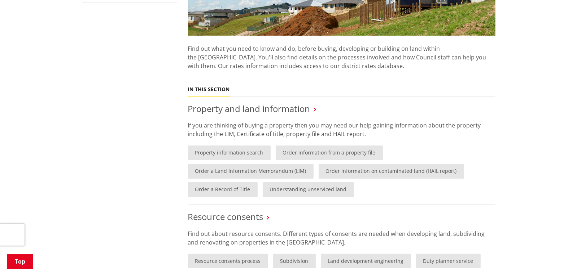
scroll to position [252, 0]
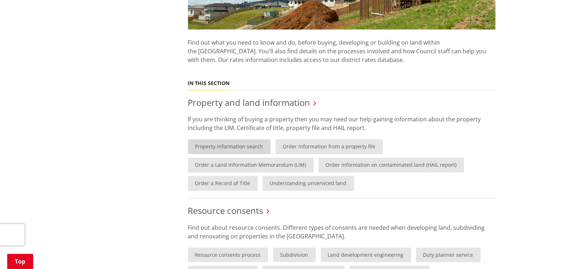
click at [235, 148] on link "Property information search" at bounding box center [229, 147] width 83 height 15
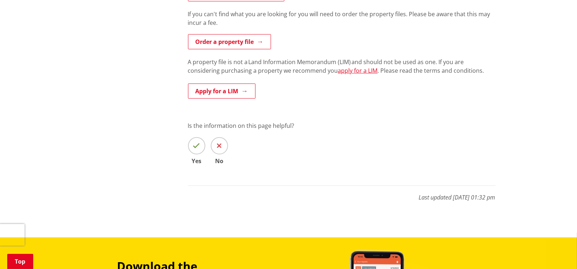
scroll to position [504, 0]
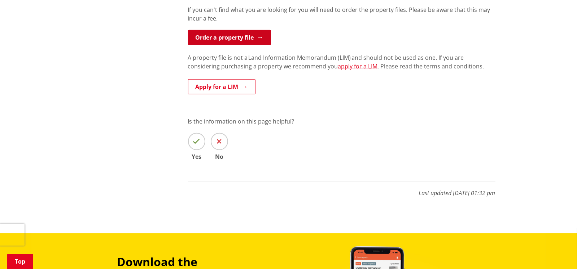
click at [206, 38] on link "Order a property file" at bounding box center [229, 37] width 83 height 15
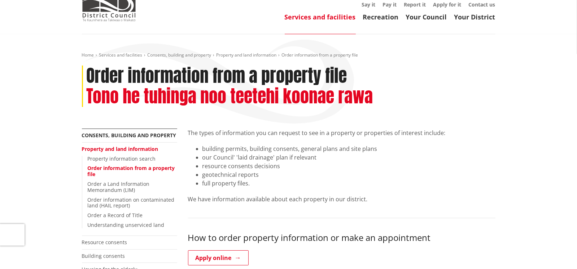
scroll to position [36, 0]
